Goal: Task Accomplishment & Management: Manage account settings

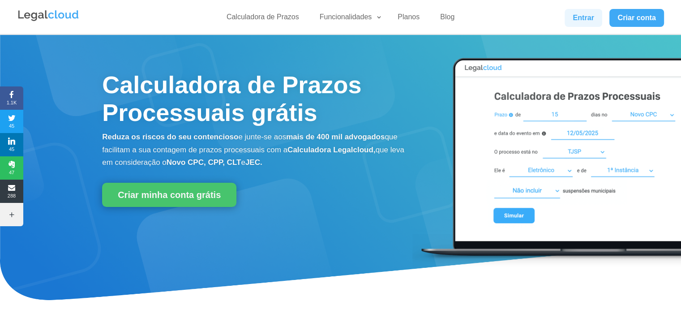
click at [584, 13] on link "Entrar" at bounding box center [584, 18] width 38 height 18
click at [575, 19] on link "Entrar" at bounding box center [584, 18] width 38 height 18
click at [578, 10] on link "Entrar" at bounding box center [584, 18] width 38 height 18
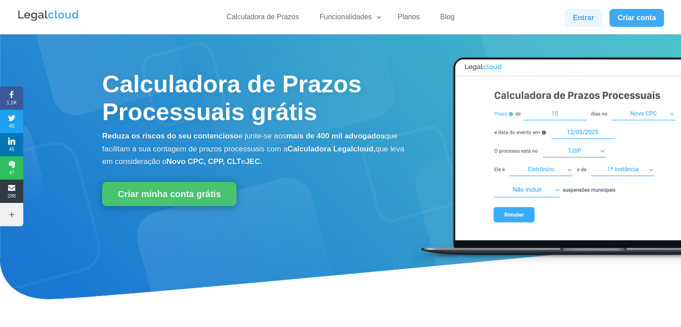
click at [595, 14] on link "Entrar" at bounding box center [584, 18] width 38 height 18
click at [571, 11] on link "Entrar" at bounding box center [584, 18] width 38 height 18
